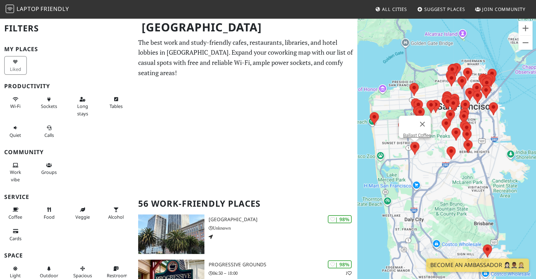
click at [415, 148] on img at bounding box center [414, 148] width 15 height 19
drag, startPoint x: 423, startPoint y: 120, endPoint x: 417, endPoint y: 120, distance: 6.3
click at [423, 120] on button "Close" at bounding box center [422, 124] width 17 height 17
click at [524, 27] on button "Zoom in" at bounding box center [525, 28] width 14 height 14
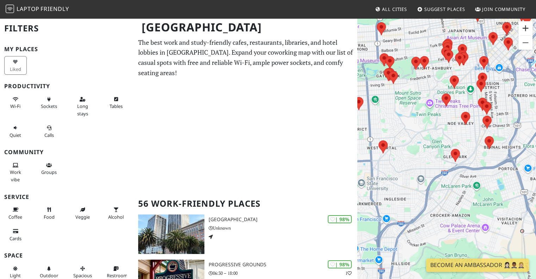
click at [524, 27] on button "Zoom in" at bounding box center [525, 28] width 14 height 14
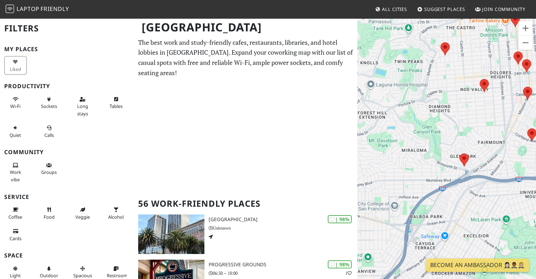
click at [461, 58] on div "To navigate, press the arrow keys." at bounding box center [446, 157] width 179 height 279
click at [478, 81] on img at bounding box center [484, 85] width 15 height 19
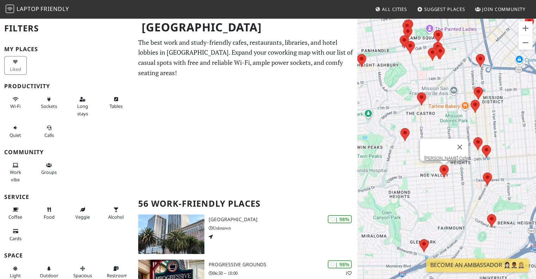
drag, startPoint x: 450, startPoint y: 67, endPoint x: 408, endPoint y: 156, distance: 98.5
click at [408, 156] on div "To navigate, press the arrow keys. Noe Cafe" at bounding box center [446, 157] width 179 height 279
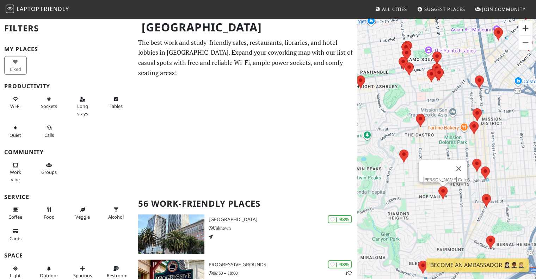
click at [525, 29] on button "Zoom in" at bounding box center [525, 28] width 14 height 14
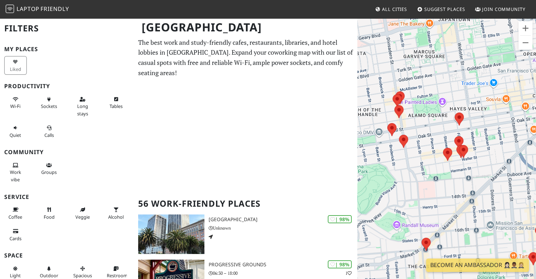
drag, startPoint x: 421, startPoint y: 51, endPoint x: 453, endPoint y: 208, distance: 160.0
click at [453, 208] on div "To navigate, press the arrow keys. Noe Cafe" at bounding box center [446, 157] width 179 height 279
click at [461, 139] on img at bounding box center [458, 142] width 15 height 19
click at [524, 27] on button "Zoom in" at bounding box center [525, 28] width 14 height 14
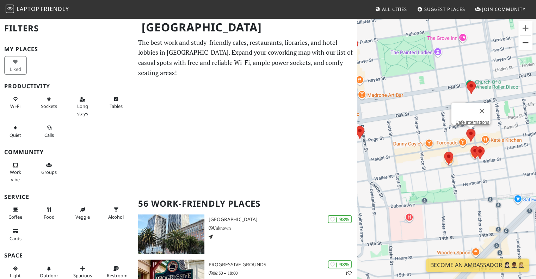
click at [526, 43] on button "Zoom out" at bounding box center [525, 43] width 14 height 14
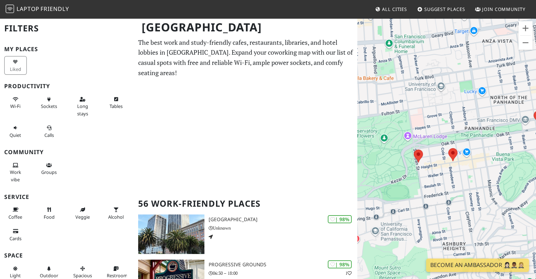
drag, startPoint x: 377, startPoint y: 141, endPoint x: 505, endPoint y: 128, distance: 128.5
click at [505, 128] on div "To navigate, press the arrow keys. Cafe International" at bounding box center [446, 157] width 179 height 279
click at [416, 158] on img at bounding box center [418, 156] width 15 height 19
click at [526, 41] on button "Zoom out" at bounding box center [525, 43] width 14 height 14
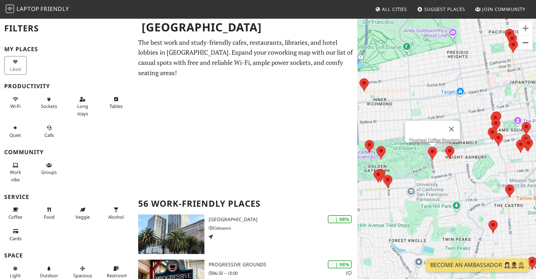
click at [526, 41] on button "Zoom out" at bounding box center [525, 43] width 14 height 14
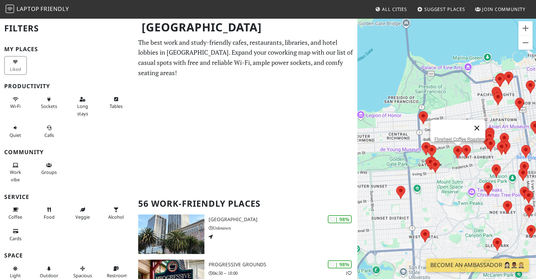
click at [478, 124] on button "Close" at bounding box center [476, 127] width 17 height 17
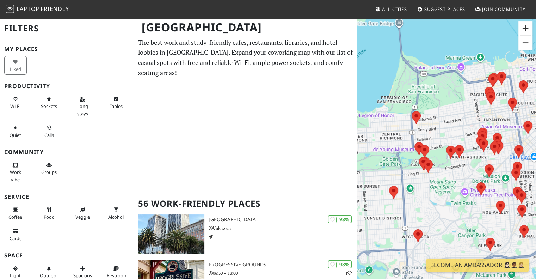
click at [528, 25] on button "Zoom in" at bounding box center [525, 28] width 14 height 14
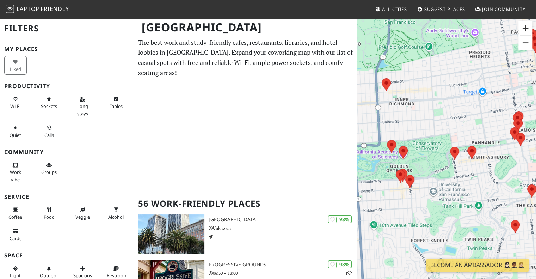
click at [528, 25] on button "Zoom in" at bounding box center [525, 28] width 14 height 14
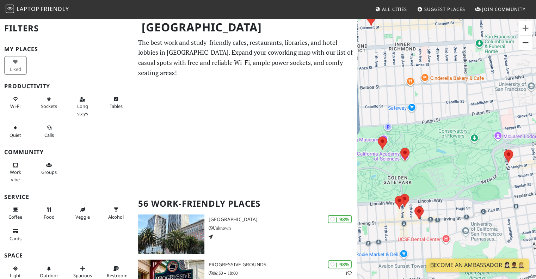
click at [529, 44] on button "Zoom out" at bounding box center [525, 43] width 14 height 14
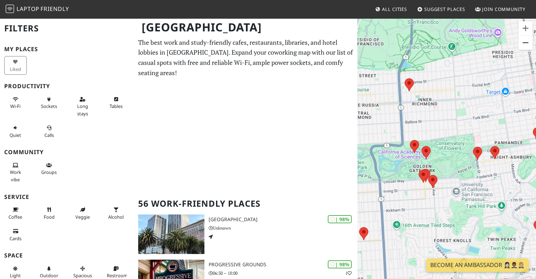
click at [529, 44] on button "Zoom out" at bounding box center [525, 43] width 14 height 14
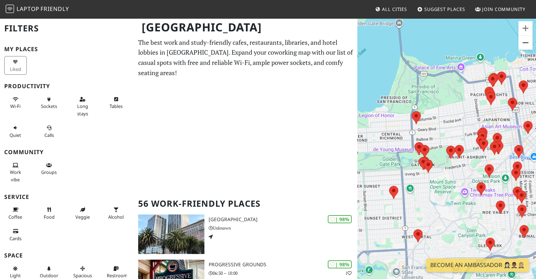
click at [525, 46] on button "Zoom out" at bounding box center [525, 43] width 14 height 14
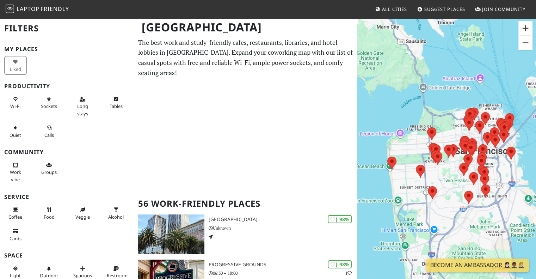
click at [529, 27] on button "Zoom in" at bounding box center [525, 28] width 14 height 14
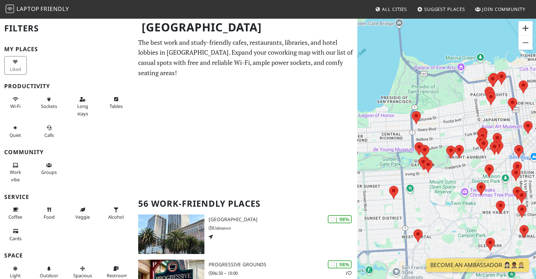
click at [529, 27] on button "Zoom in" at bounding box center [525, 28] width 14 height 14
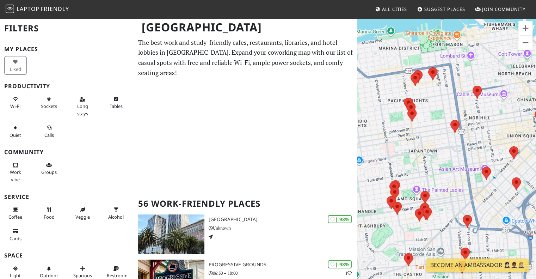
drag, startPoint x: 479, startPoint y: 58, endPoint x: 353, endPoint y: 129, distance: 144.2
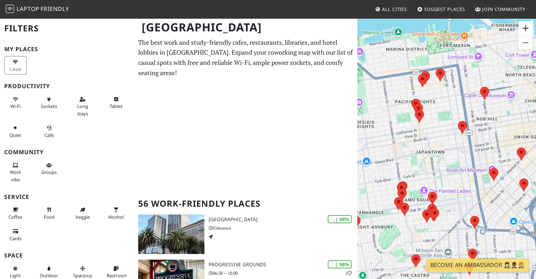
click at [523, 27] on button "Zoom in" at bounding box center [525, 28] width 14 height 14
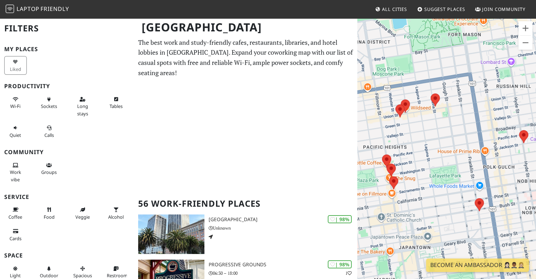
drag, startPoint x: 423, startPoint y: 62, endPoint x: 425, endPoint y: 166, distance: 104.3
click at [425, 166] on div "To navigate, press the arrow keys." at bounding box center [446, 157] width 179 height 279
click at [526, 48] on button "Zoom out" at bounding box center [525, 43] width 14 height 14
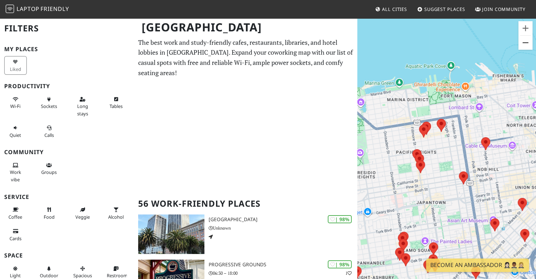
click at [526, 48] on button "Zoom out" at bounding box center [525, 43] width 14 height 14
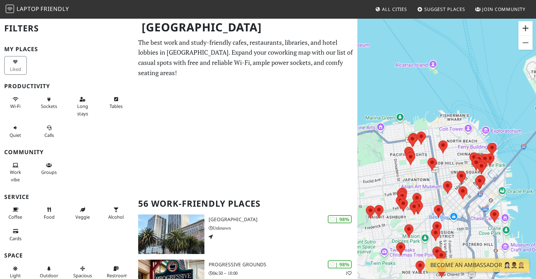
click at [524, 28] on button "Zoom in" at bounding box center [525, 28] width 14 height 14
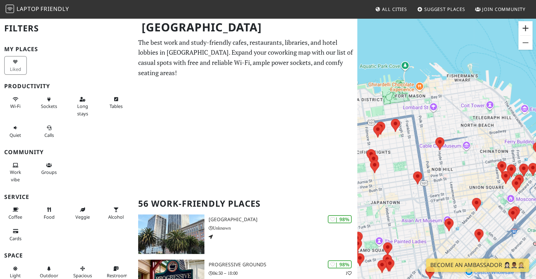
click at [524, 28] on button "Zoom in" at bounding box center [525, 28] width 14 height 14
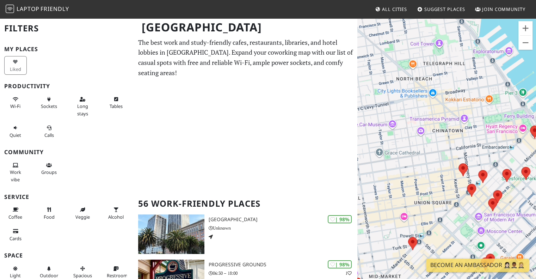
click at [378, 113] on div "To navigate, press the arrow keys." at bounding box center [446, 157] width 179 height 279
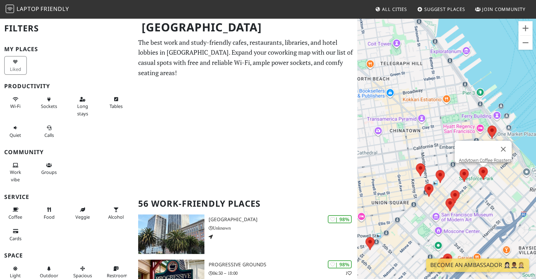
click at [483, 173] on img at bounding box center [483, 173] width 15 height 19
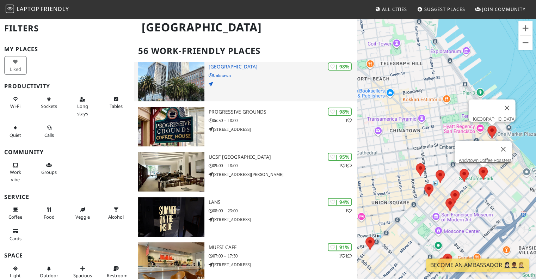
scroll to position [153, 0]
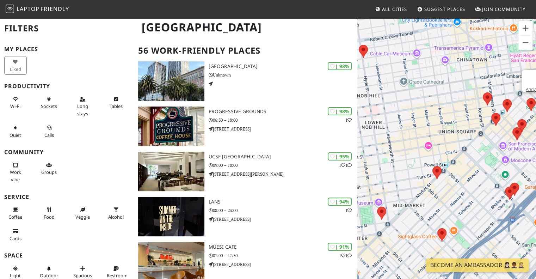
drag, startPoint x: 393, startPoint y: 181, endPoint x: 468, endPoint y: 101, distance: 109.2
click at [468, 101] on div "To navigate, press the arrow keys. Andytown Coffee Roasters" at bounding box center [446, 157] width 179 height 279
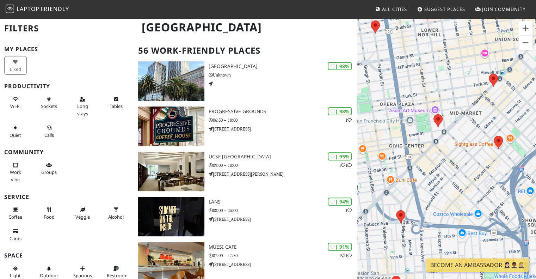
drag, startPoint x: 400, startPoint y: 167, endPoint x: 458, endPoint y: 72, distance: 111.2
click at [458, 72] on div "To navigate, press the arrow keys. Andytown Coffee Roasters" at bounding box center [446, 157] width 179 height 279
click at [438, 121] on img at bounding box center [438, 120] width 15 height 19
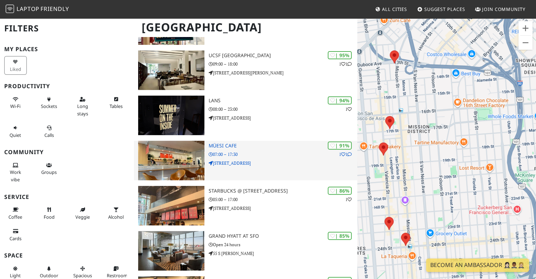
scroll to position [265, 0]
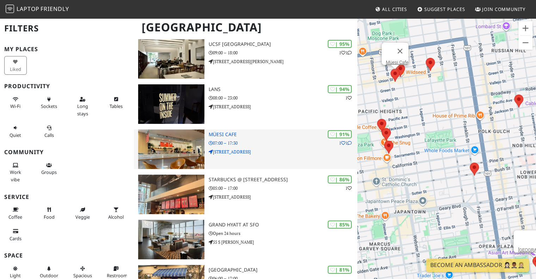
click at [234, 156] on div "| 91% 1 1 Müesi Cafe 07:00 – 17:30 2055 Union St Suite B" at bounding box center [283, 148] width 149 height 39
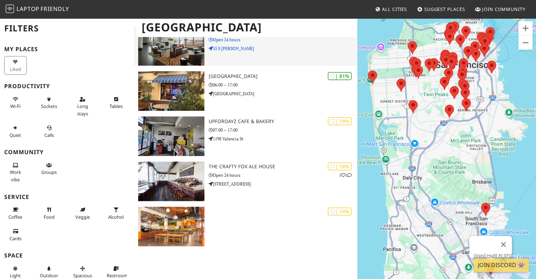
scroll to position [452, 0]
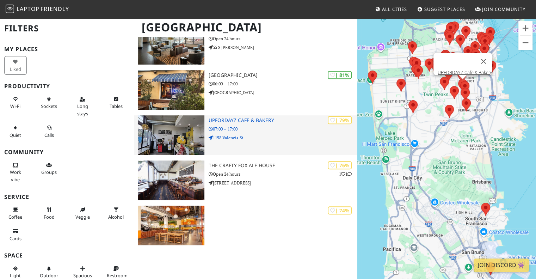
click at [259, 135] on p "1198 Valencia St" at bounding box center [283, 137] width 149 height 7
